Goal: Ask a question

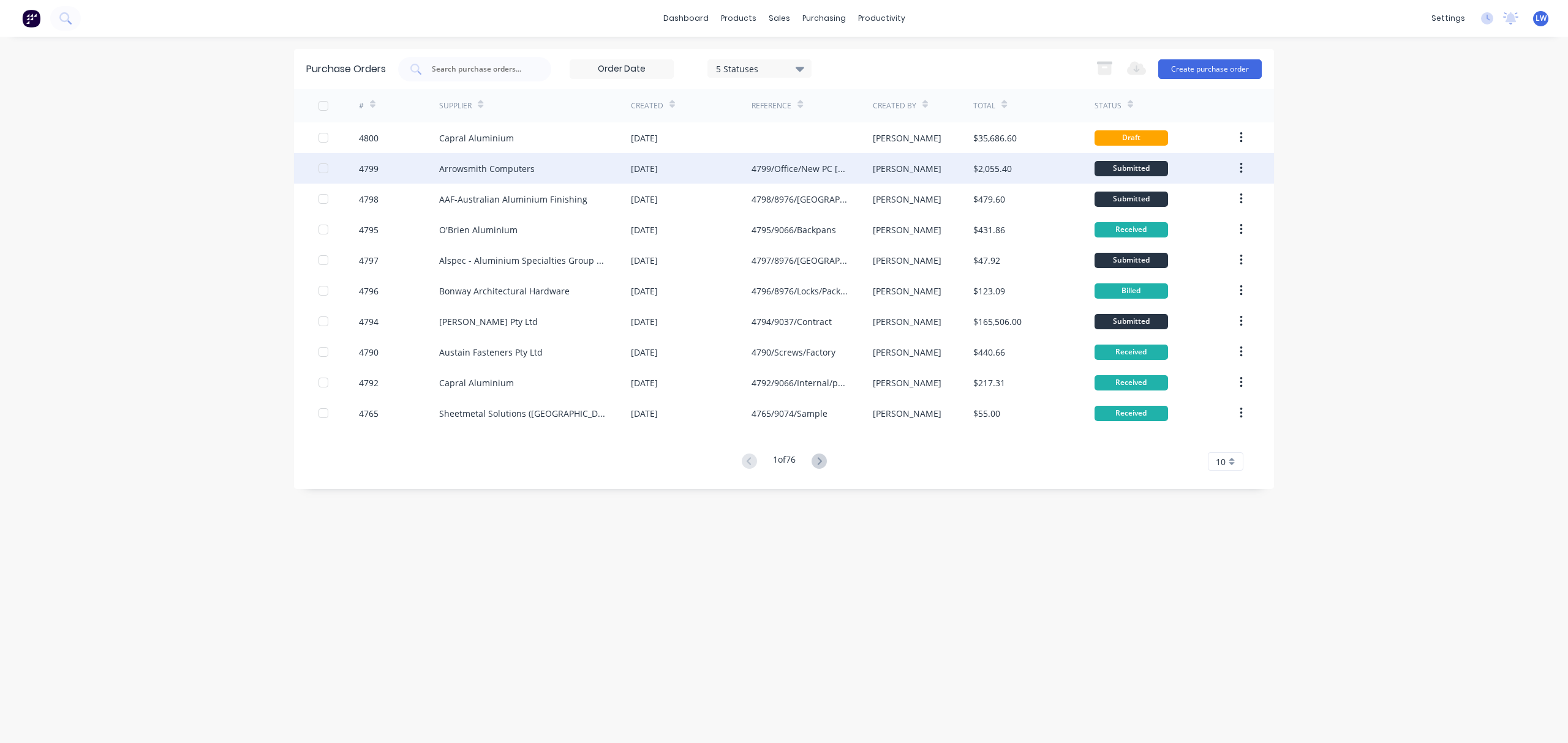
click at [986, 169] on div "$2,055.40" at bounding box center [992, 169] width 38 height 13
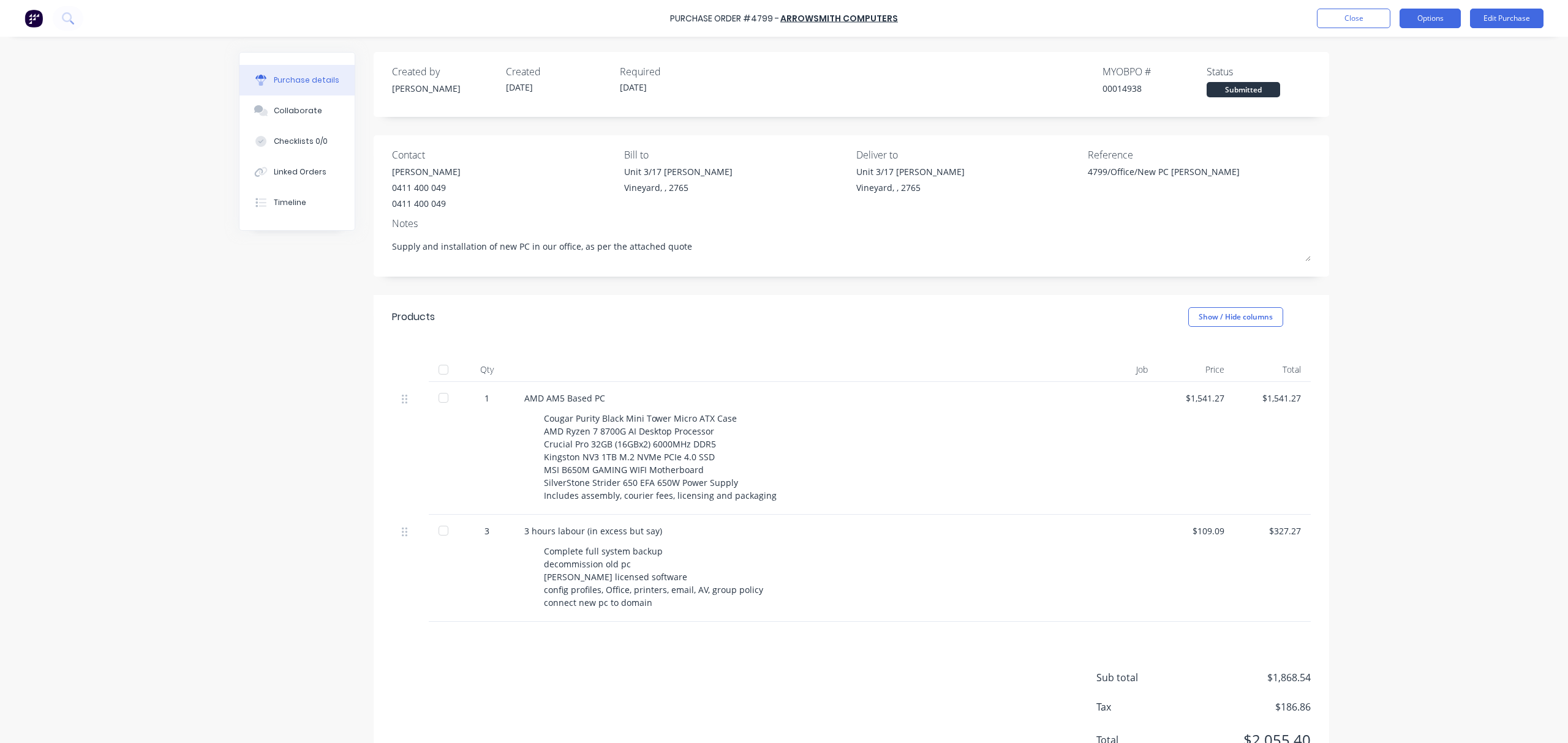
click at [1439, 15] on button "Options" at bounding box center [1429, 19] width 61 height 20
click at [1483, 585] on div "Purchase Order #4799 - Arrowsmith Computers Close Options Edit Purchase Purchas…" at bounding box center [784, 372] width 1568 height 743
drag, startPoint x: 1134, startPoint y: 89, endPoint x: 1083, endPoint y: 86, distance: 51.1
click at [1083, 86] on div "Created by [PERSON_NAME] Created [DATE] Required [DATE] MYOB PO # 00014938 Stat…" at bounding box center [851, 81] width 918 height 33
copy div "00014938"
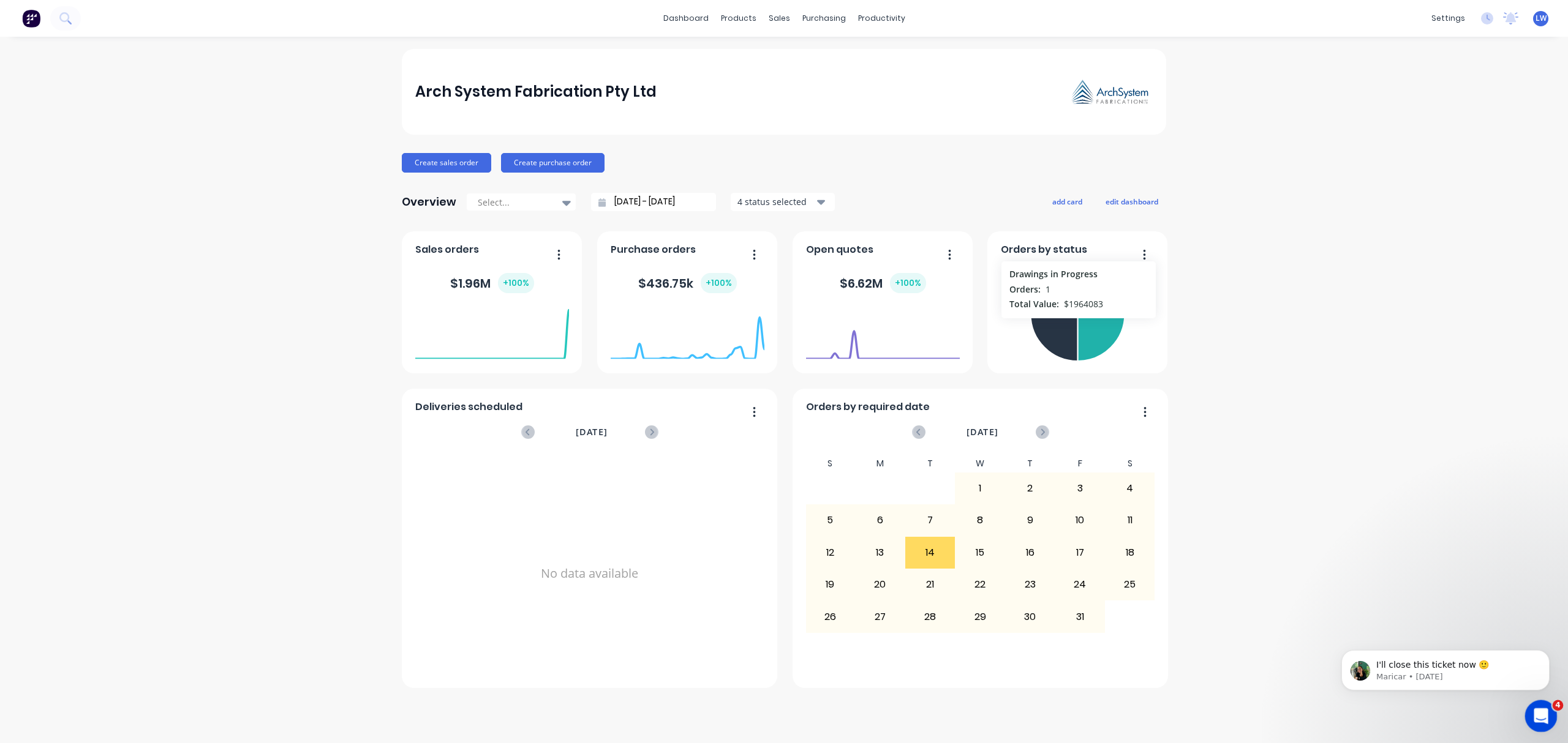
click at [1545, 711] on icon "Open Intercom Messenger" at bounding box center [1539, 714] width 20 height 20
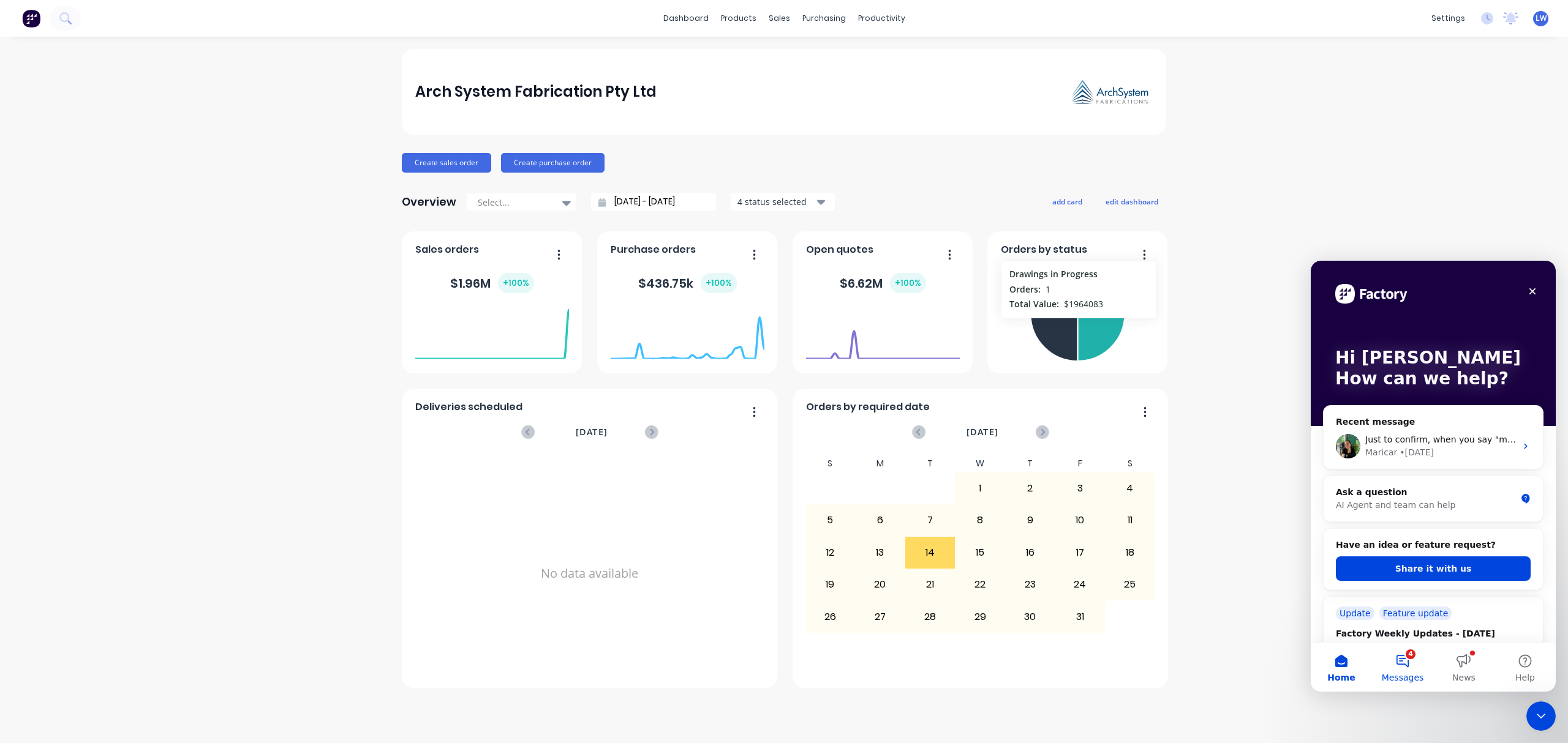
click at [1402, 657] on button "4 Messages" at bounding box center [1402, 667] width 61 height 49
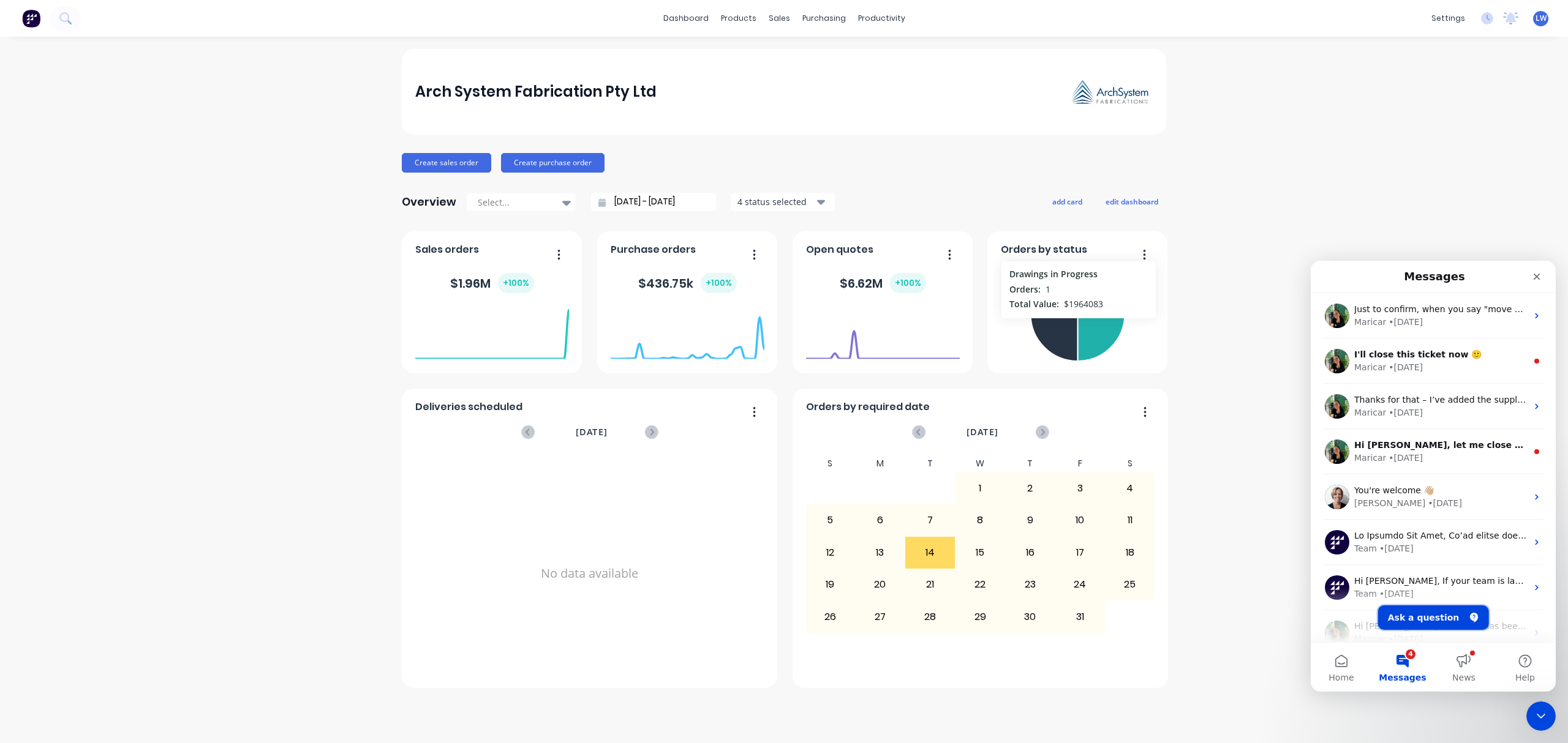
click at [1397, 611] on button "Ask a question" at bounding box center [1434, 618] width 111 height 24
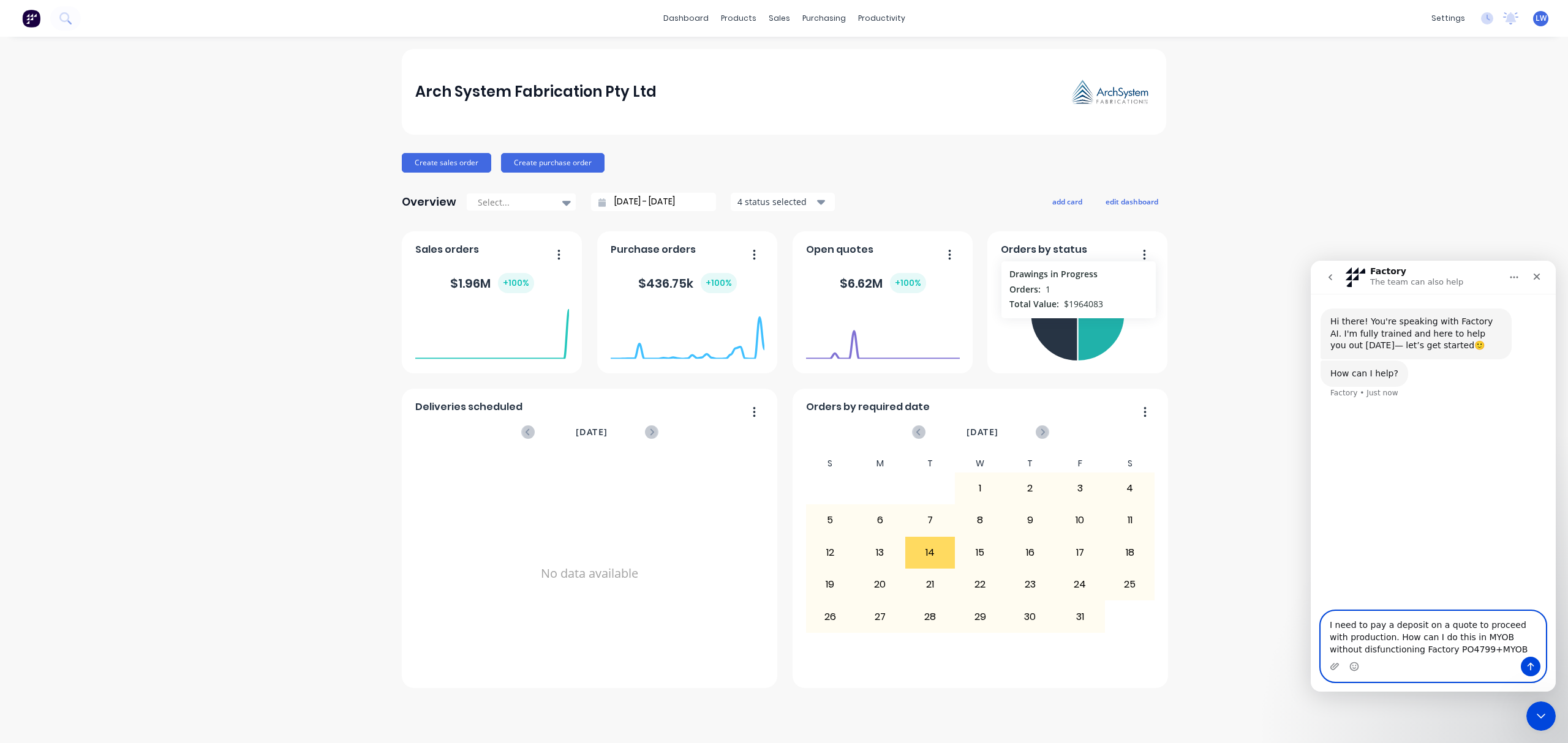
paste textarea "00014938"
type textarea "I need to pay a deposit on a quote to proceed with production. How can I do thi…"
